Goal: Information Seeking & Learning: Check status

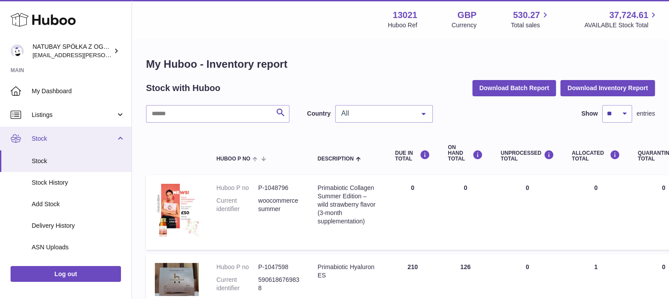
click at [65, 138] on span "Stock" at bounding box center [74, 139] width 84 height 8
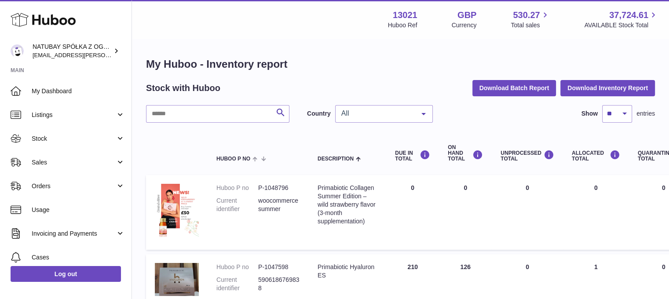
click at [62, 163] on span "Sales" at bounding box center [74, 162] width 84 height 8
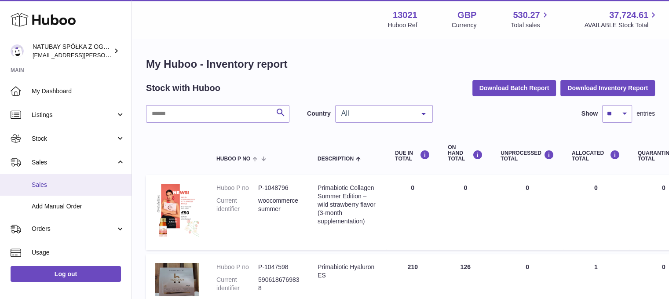
click at [63, 181] on span "Sales" at bounding box center [78, 185] width 93 height 8
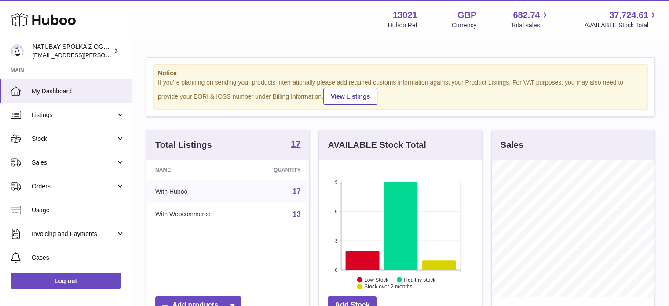
scroll to position [137, 163]
click at [444, 265] on icon at bounding box center [439, 265] width 34 height 10
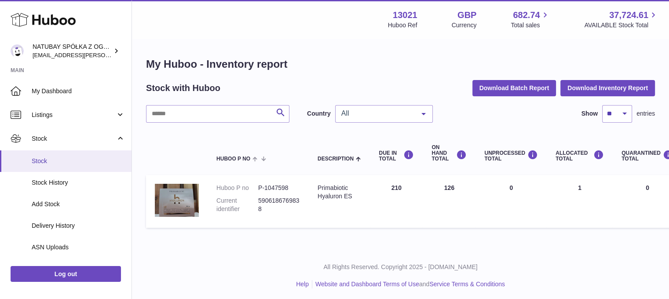
click at [69, 167] on link "Stock" at bounding box center [65, 161] width 131 height 22
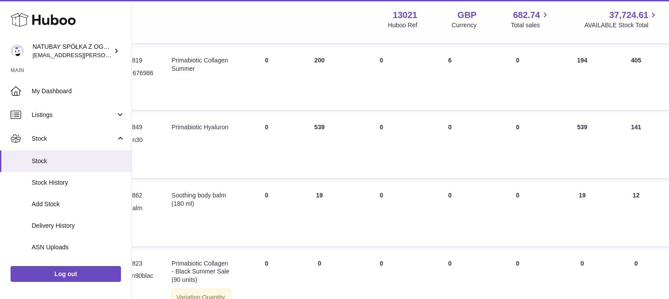
scroll to position [264, 0]
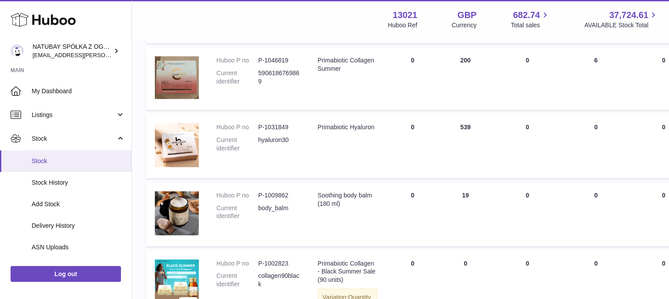
click at [98, 161] on span "Stock" at bounding box center [78, 161] width 93 height 8
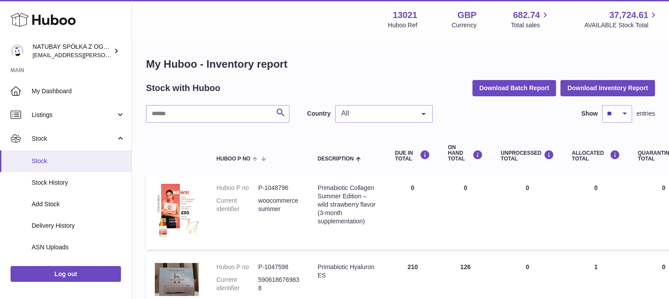
click at [66, 160] on span "Stock" at bounding box center [78, 161] width 93 height 8
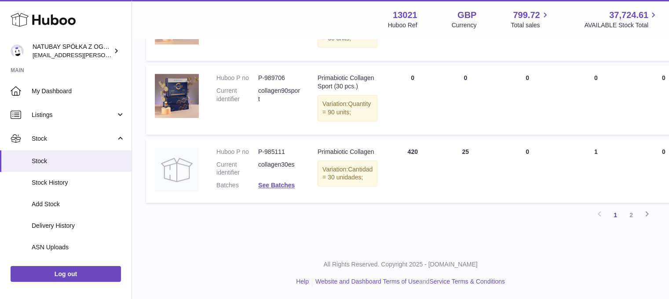
scroll to position [747, 0]
click at [636, 223] on link "2" at bounding box center [631, 215] width 16 height 16
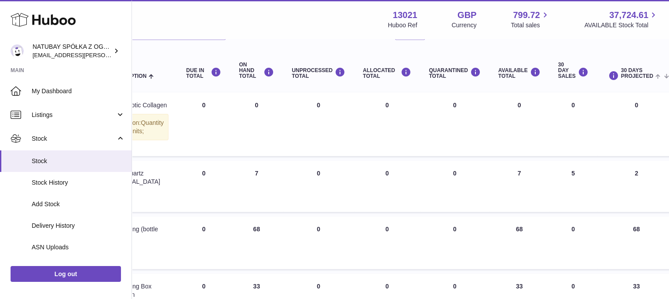
scroll to position [127, 207]
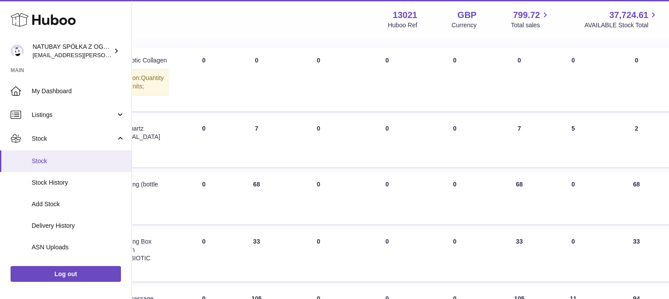
click at [91, 158] on span "Stock" at bounding box center [78, 161] width 93 height 8
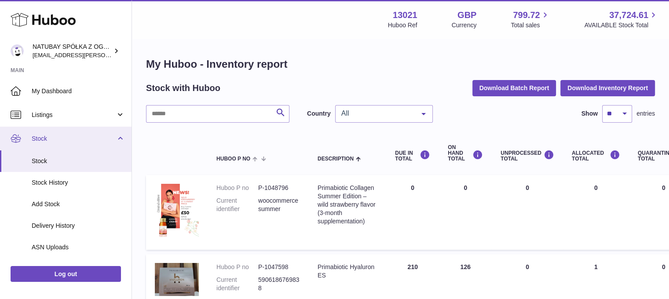
click at [65, 144] on link "Stock" at bounding box center [65, 139] width 131 height 24
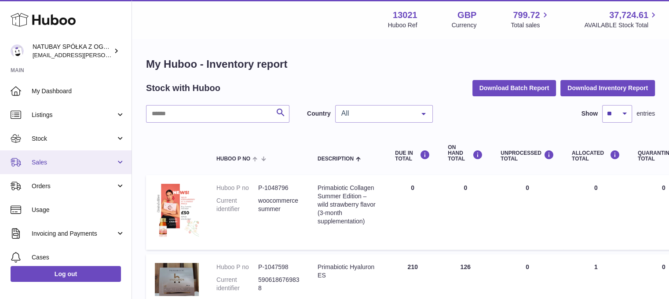
click at [65, 156] on link "Sales" at bounding box center [65, 162] width 131 height 24
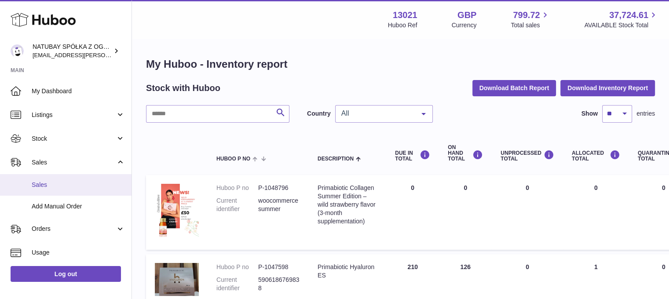
click at [63, 181] on span "Sales" at bounding box center [78, 185] width 93 height 8
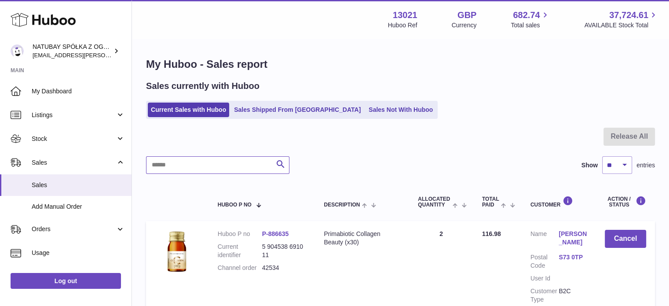
click at [229, 166] on input "text" at bounding box center [217, 165] width 143 height 18
type input "*****"
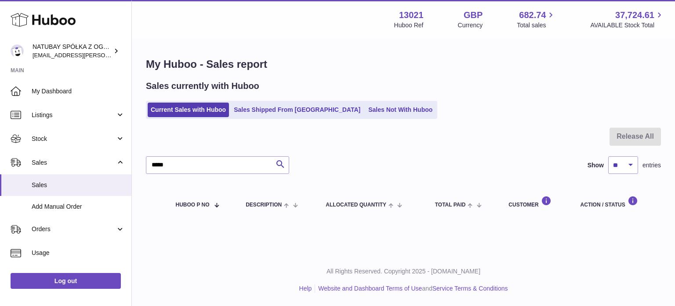
click at [248, 117] on ul "Current Sales with Huboo Sales Shipped From [GEOGRAPHIC_DATA] Sales Not With Hu…" at bounding box center [291, 110] width 291 height 18
click at [250, 112] on link "Sales Shipped From [GEOGRAPHIC_DATA]" at bounding box center [297, 109] width 133 height 15
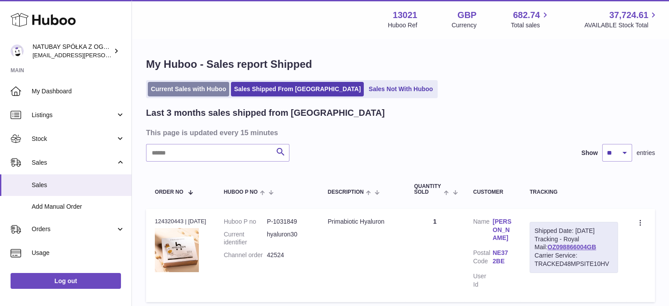
click at [212, 86] on link "Current Sales with Huboo" at bounding box center [188, 89] width 81 height 15
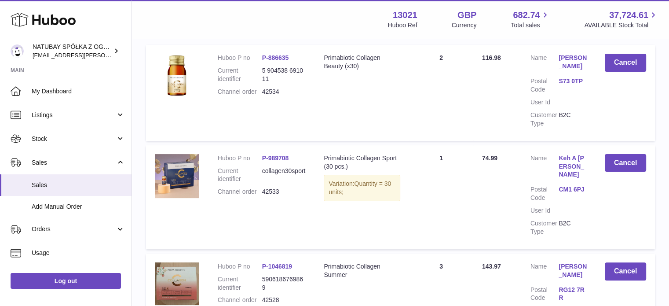
scroll to position [88, 0]
